Goal: Task Accomplishment & Management: Complete application form

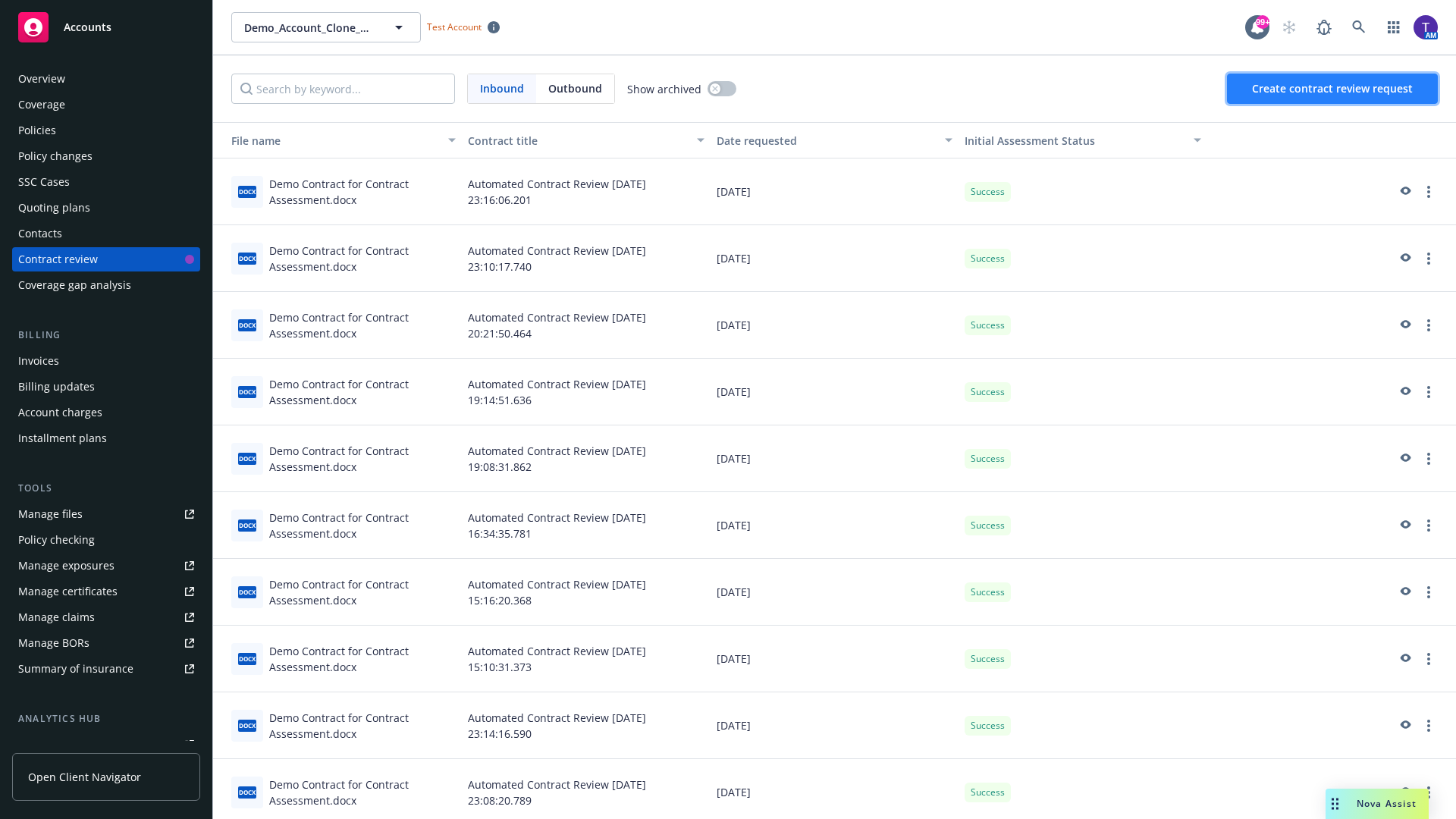
click at [1333, 89] on span "Create contract review request" at bounding box center [1332, 88] width 160 height 14
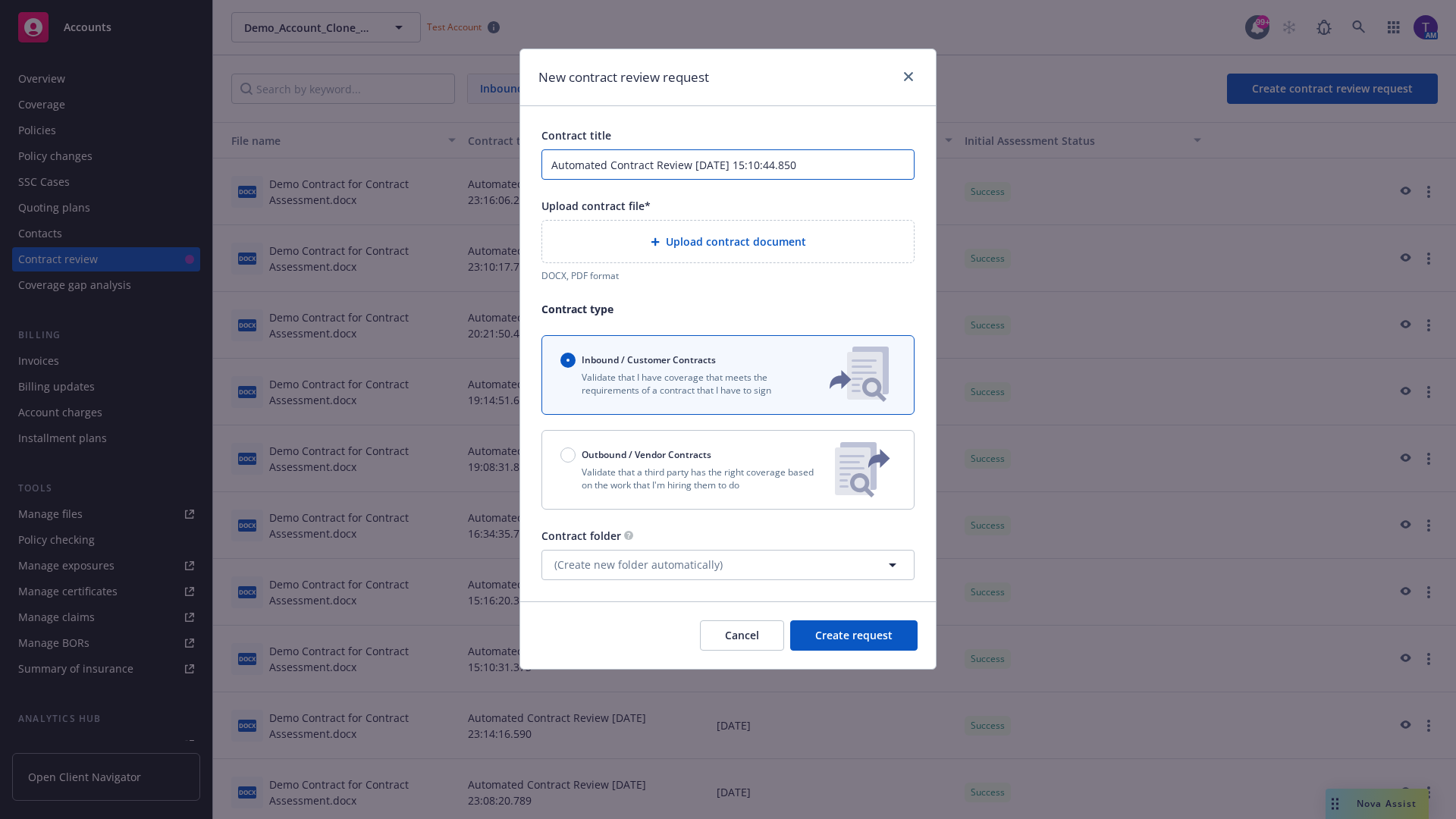
type input "Automated Contract Review 09-24-2025 15:10:44.850"
click at [728, 470] on p "Validate that a third party has the right coverage based on the work that I'm h…" at bounding box center [691, 478] width 262 height 26
radio input "false"
radio input "true"
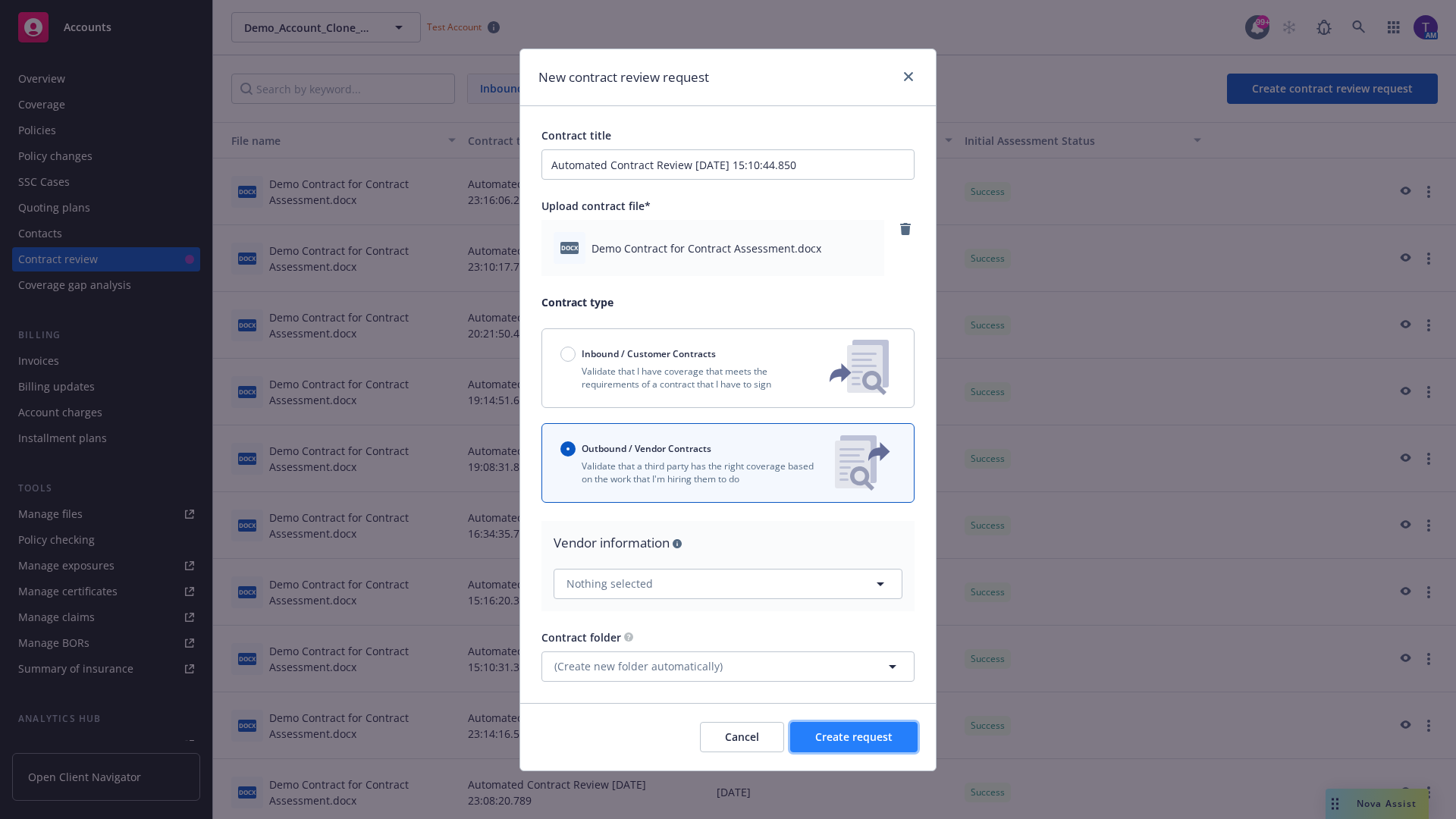
click at [854, 737] on span "Create request" at bounding box center [854, 737] width 77 height 14
